Goal: Find specific page/section: Find specific page/section

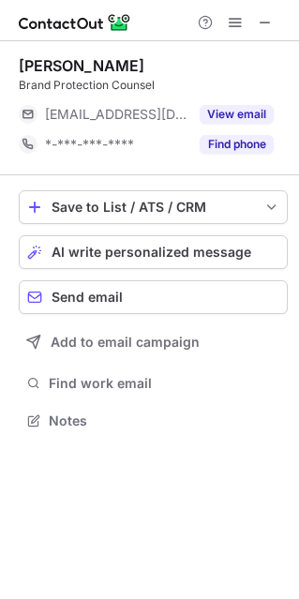
scroll to position [407, 298]
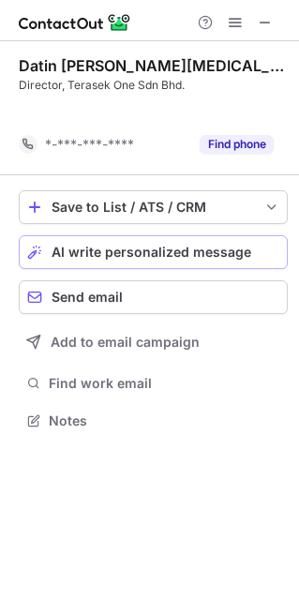
scroll to position [377, 298]
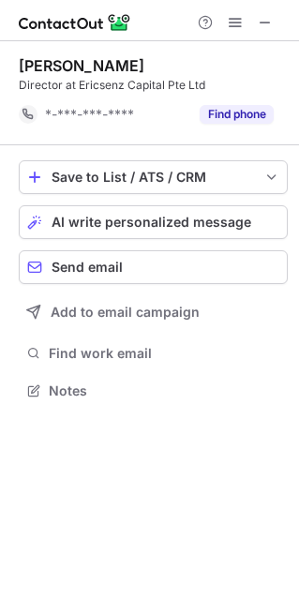
scroll to position [377, 298]
click at [259, 15] on span at bounding box center [265, 22] width 15 height 15
